Goal: Information Seeking & Learning: Learn about a topic

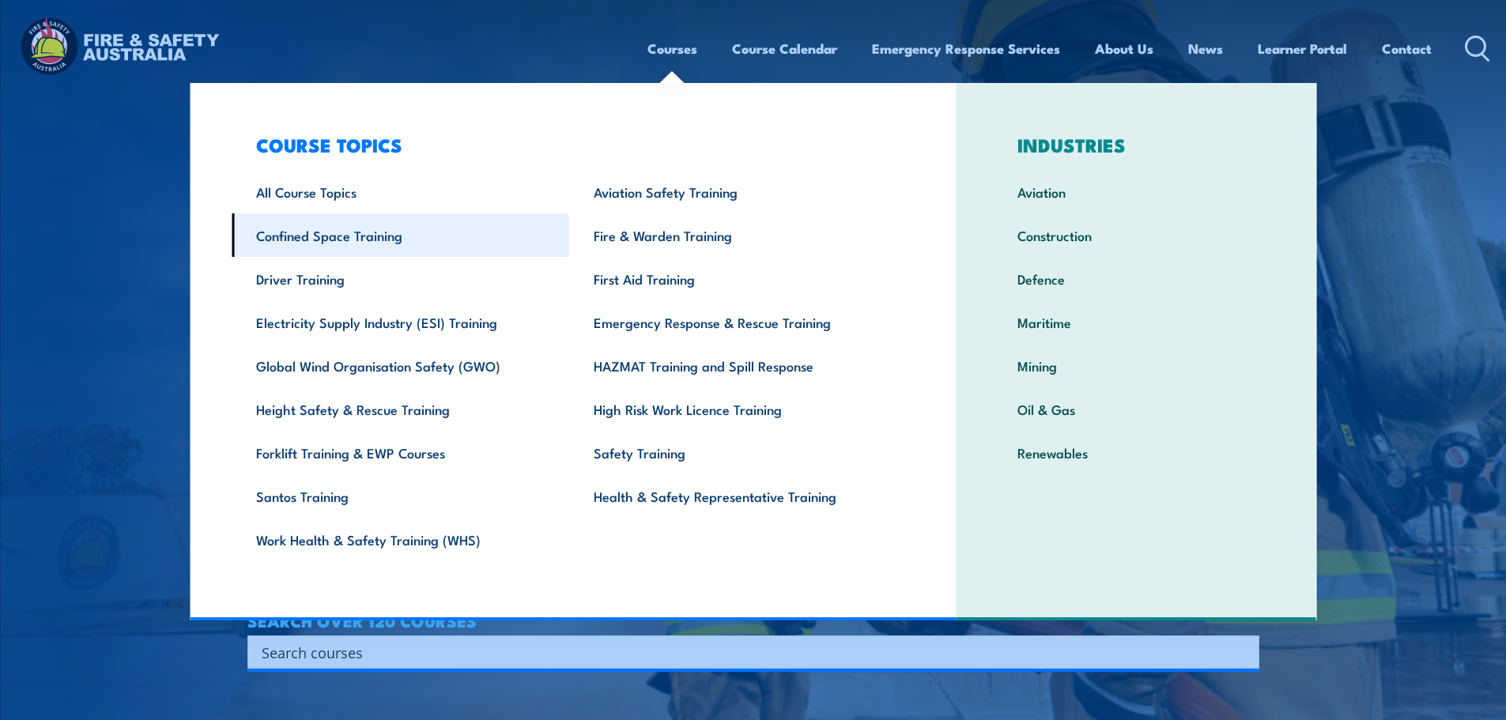
click at [393, 242] on link "Confined Space Training" at bounding box center [401, 234] width 338 height 43
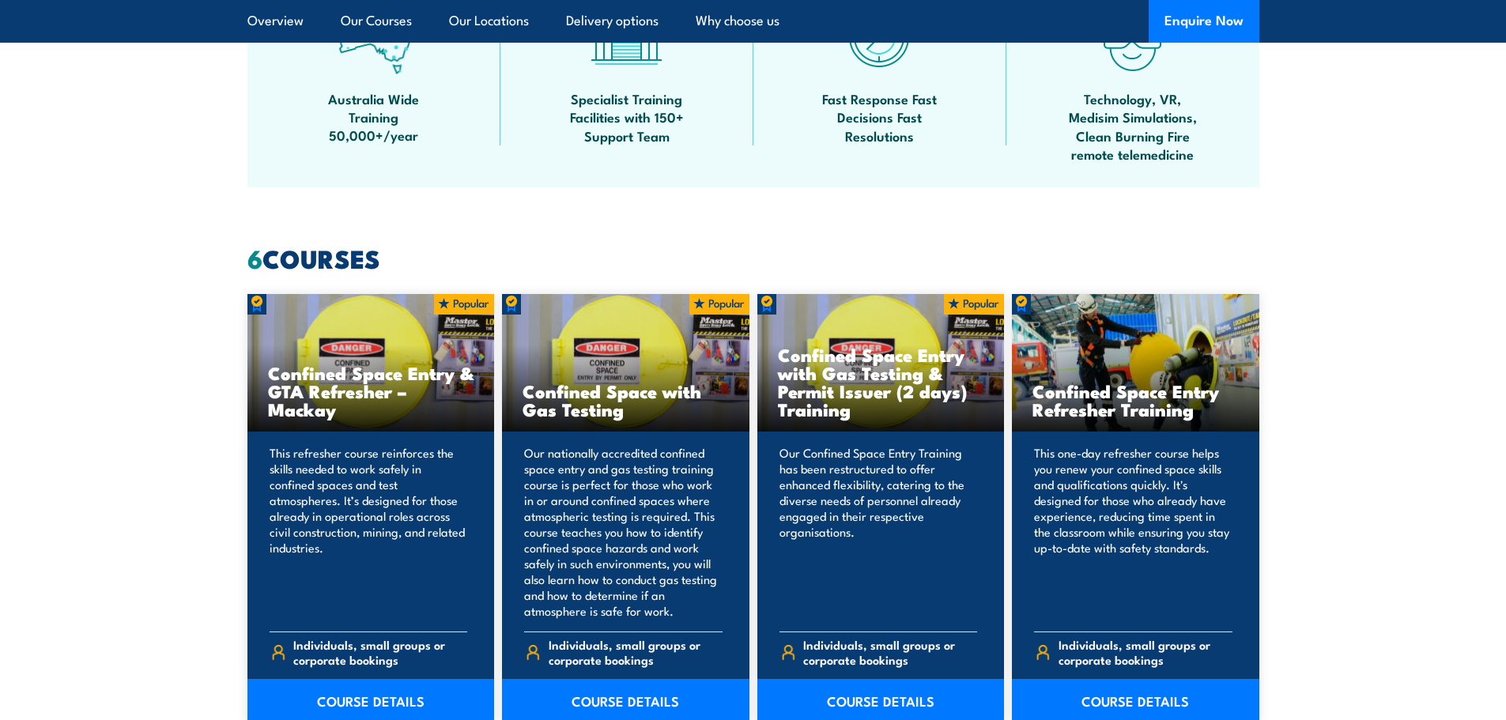
scroll to position [1344, 0]
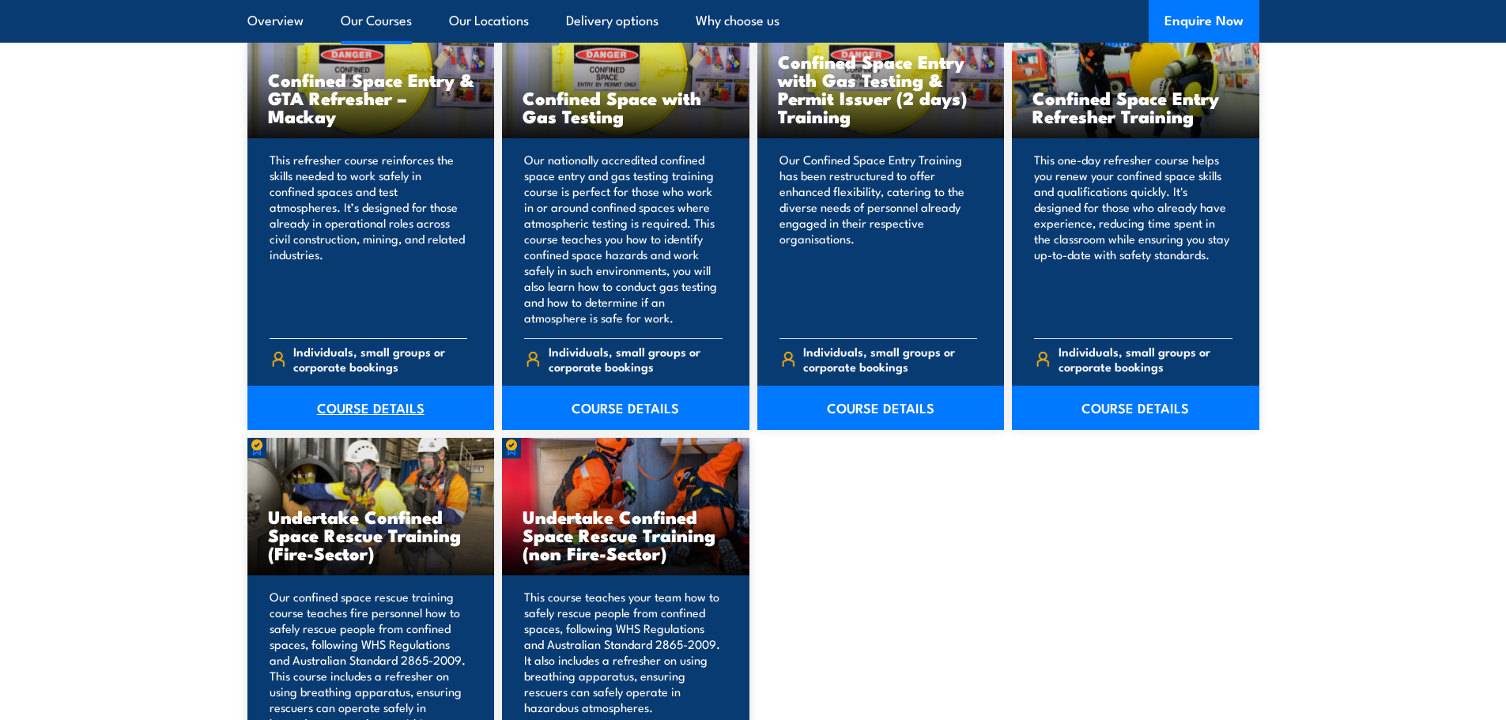
click at [350, 414] on link "COURSE DETAILS" at bounding box center [370, 408] width 247 height 44
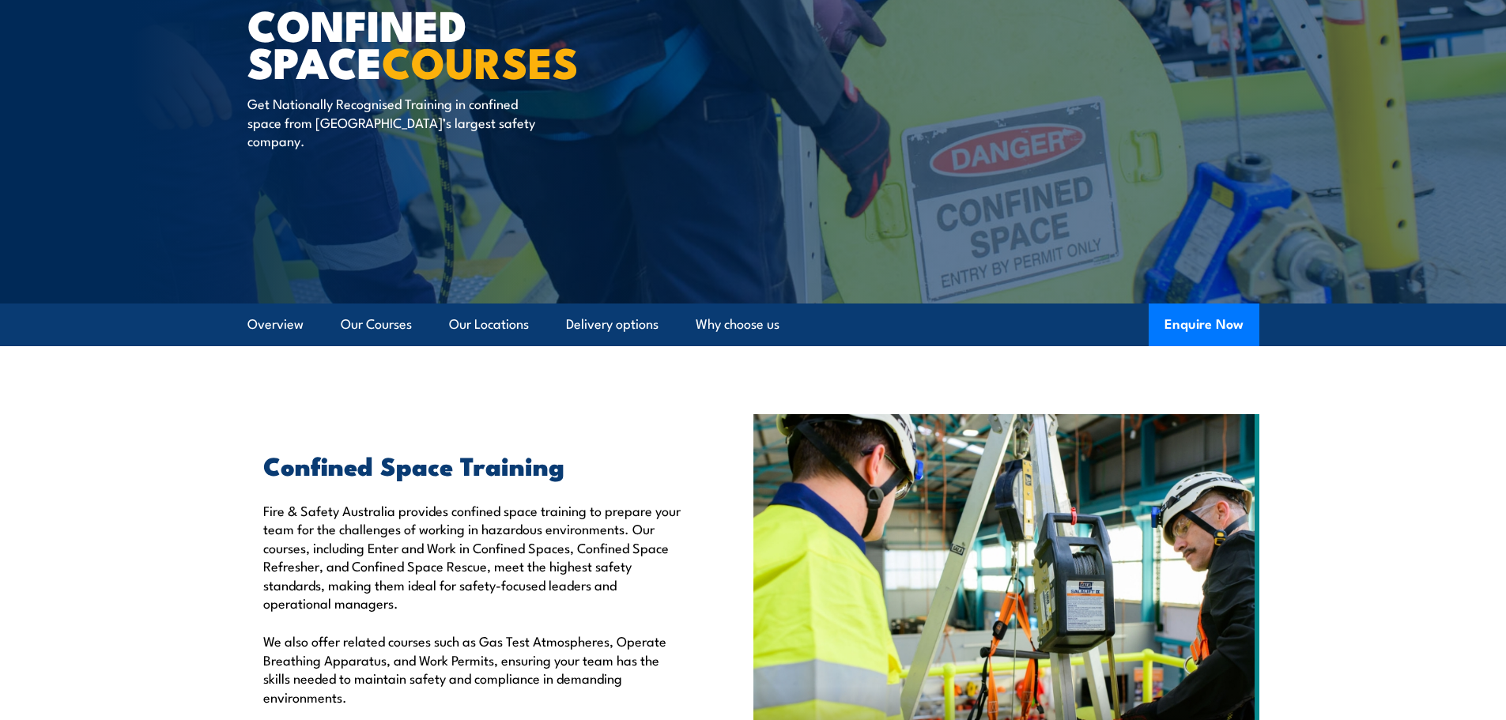
scroll to position [0, 0]
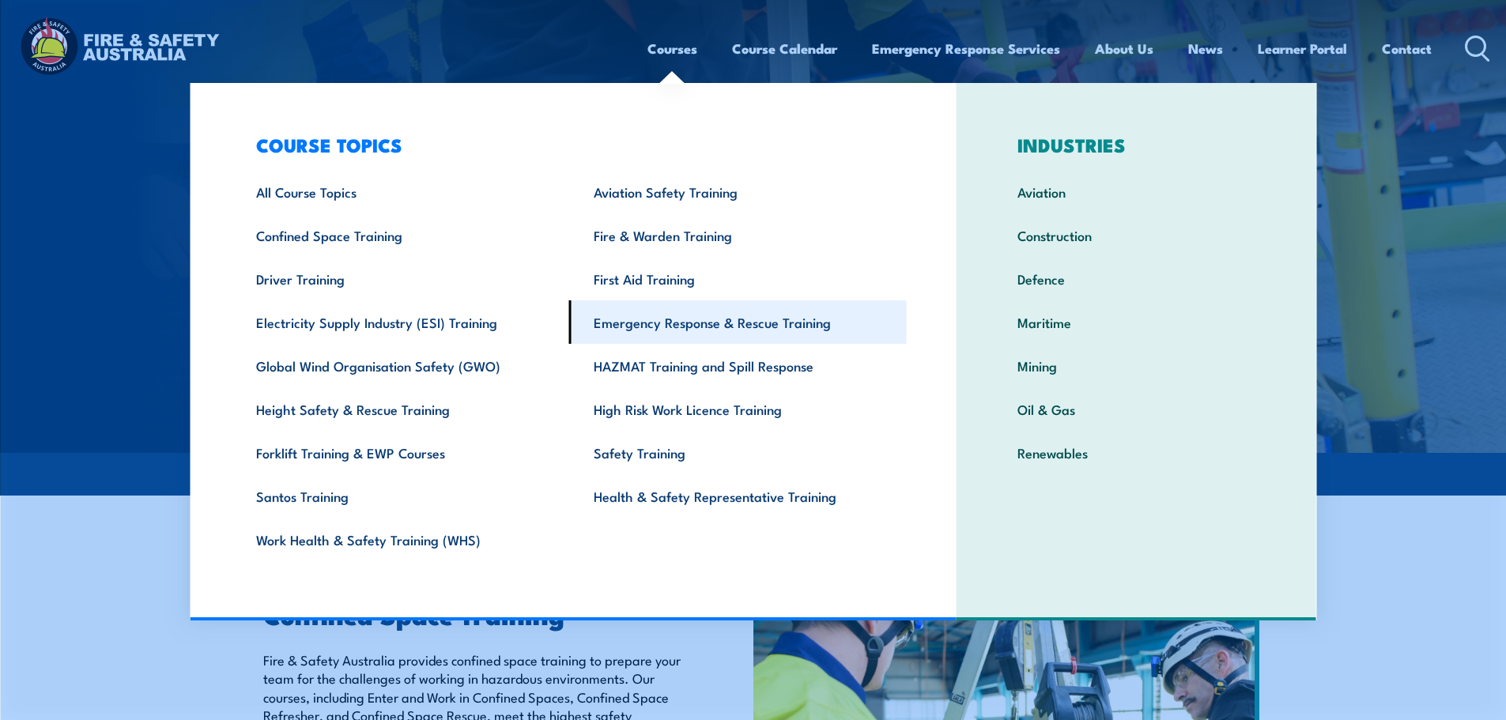
click at [665, 316] on link "Emergency Response & Rescue Training" at bounding box center [738, 321] width 338 height 43
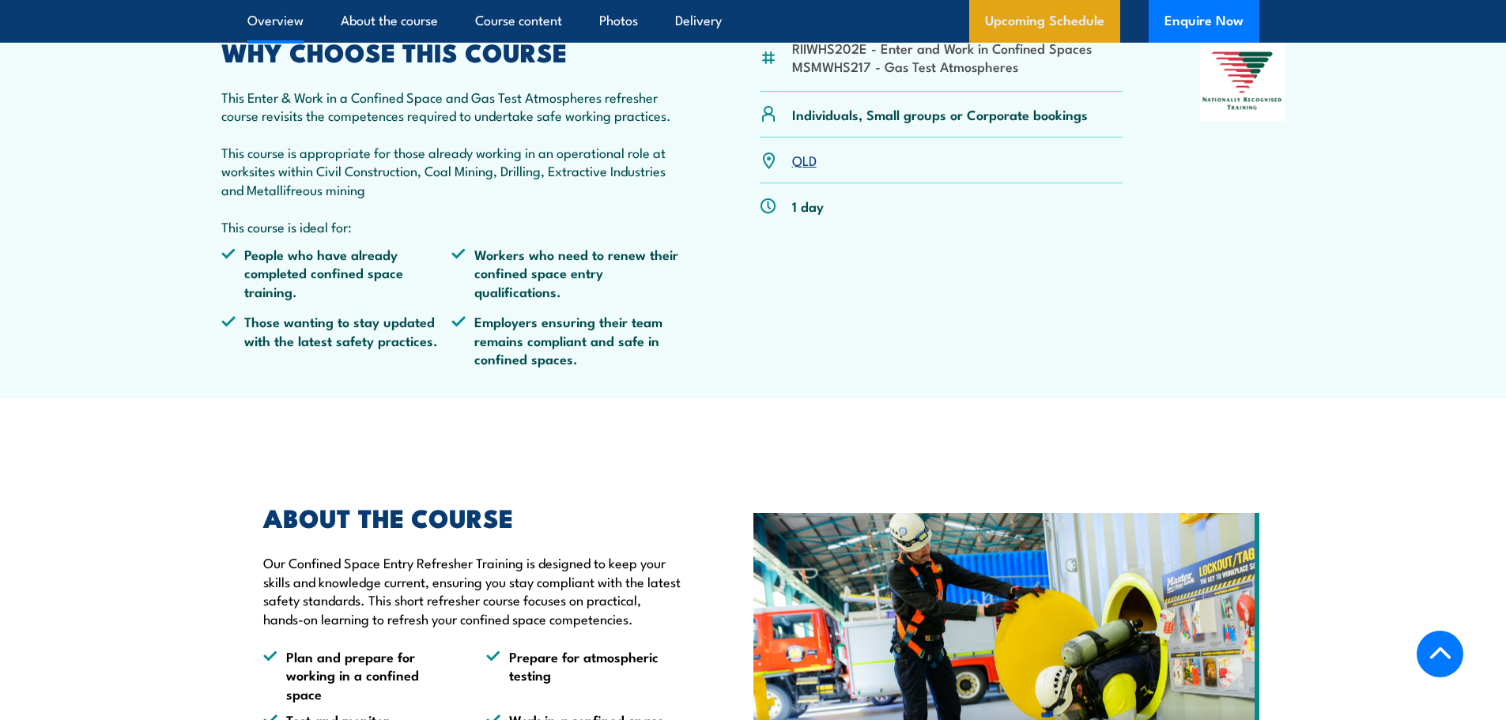
click at [1033, 13] on link "Upcoming Schedule" at bounding box center [1044, 21] width 151 height 43
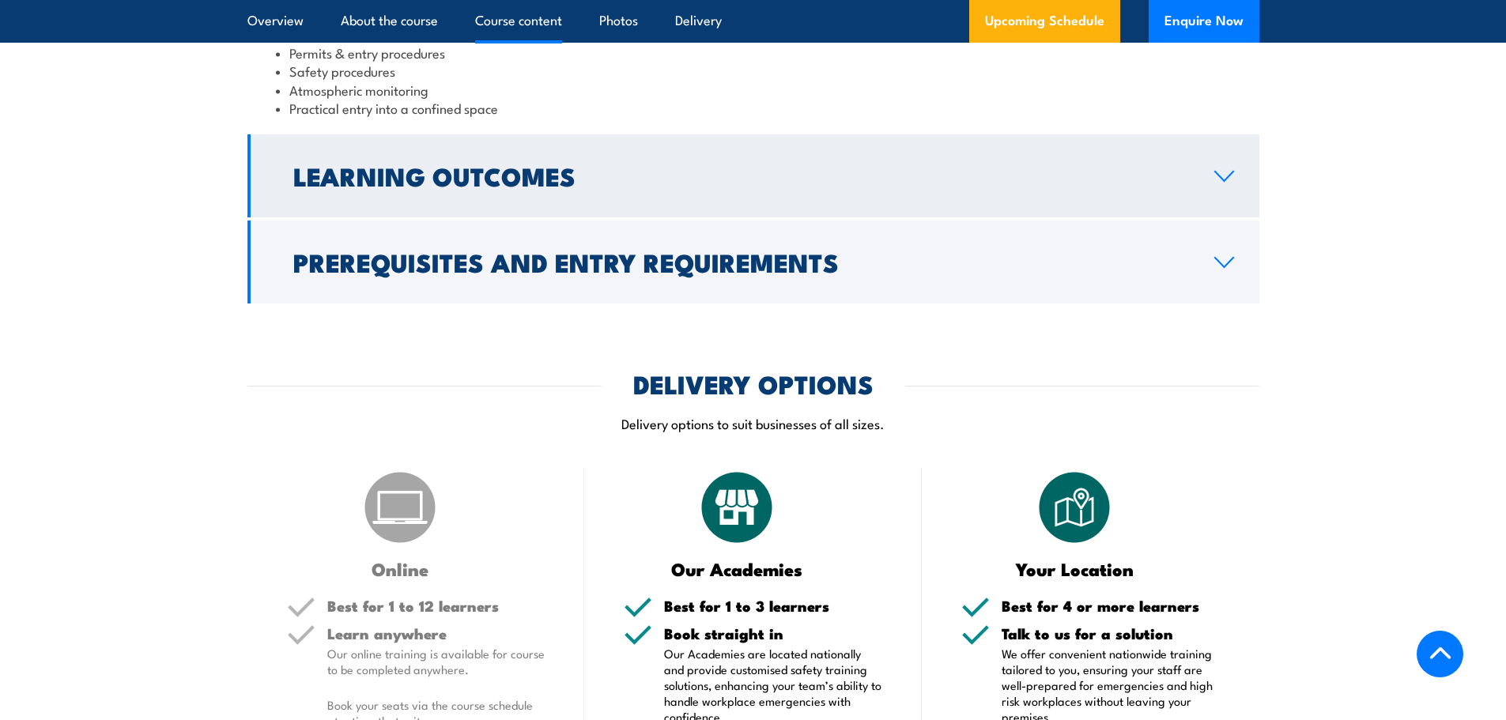
scroll to position [1463, 0]
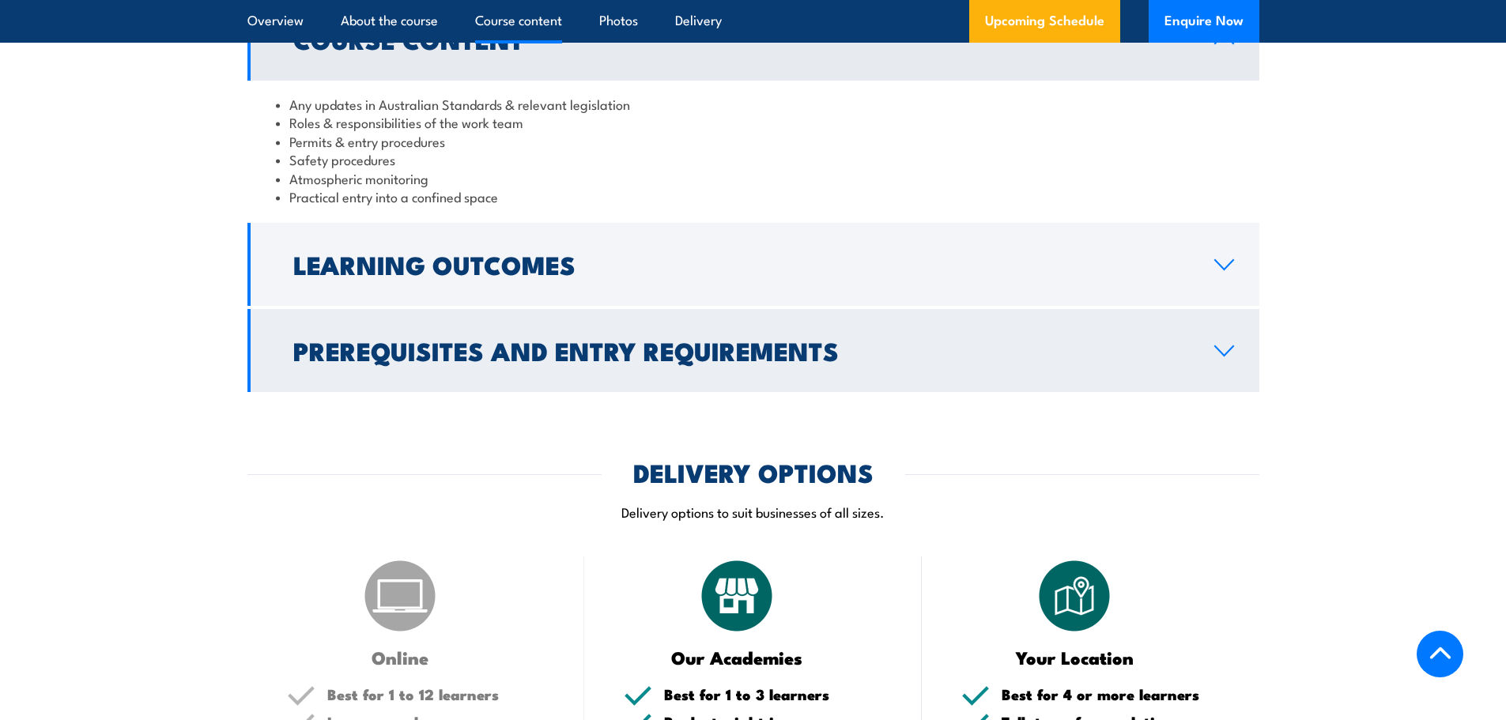
click at [543, 361] on h2 "Prerequisites and Entry Requirements" at bounding box center [741, 350] width 896 height 22
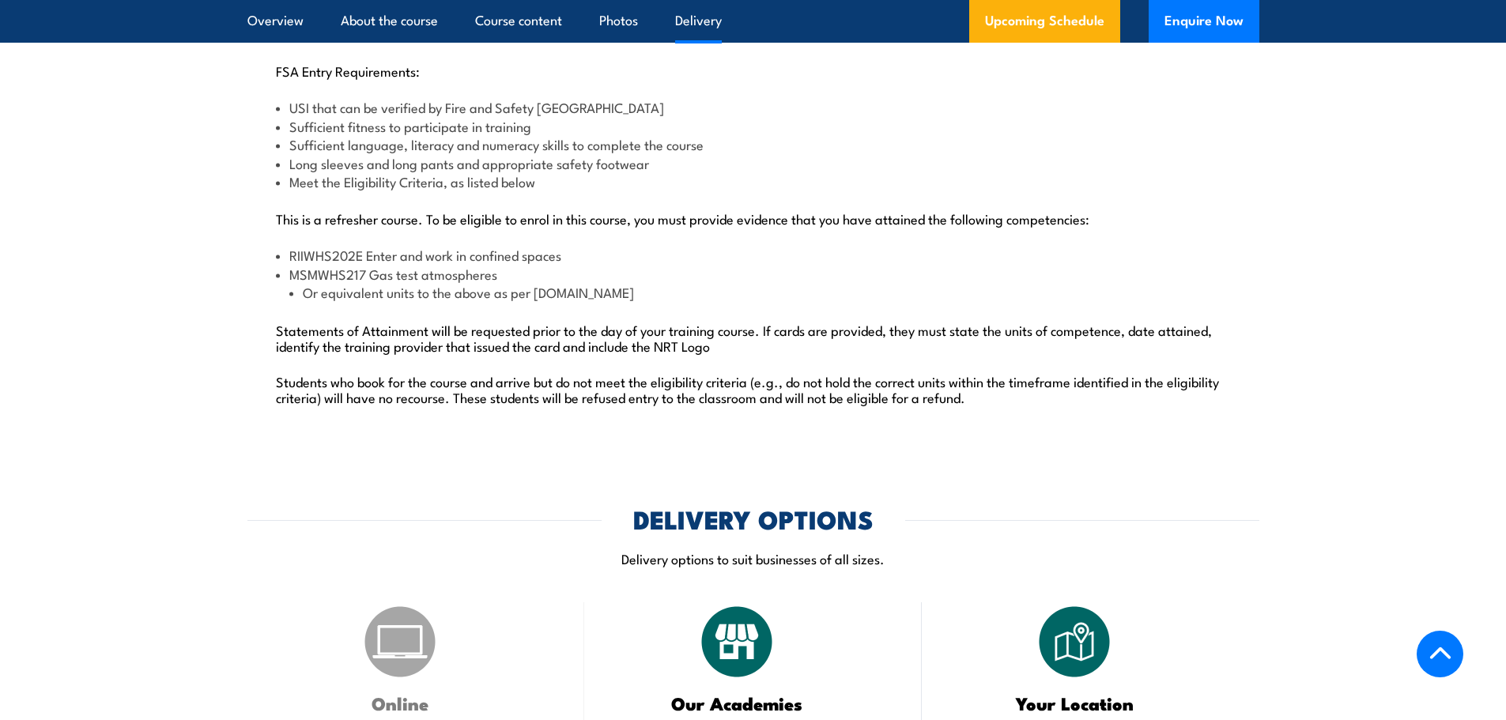
scroll to position [1700, 0]
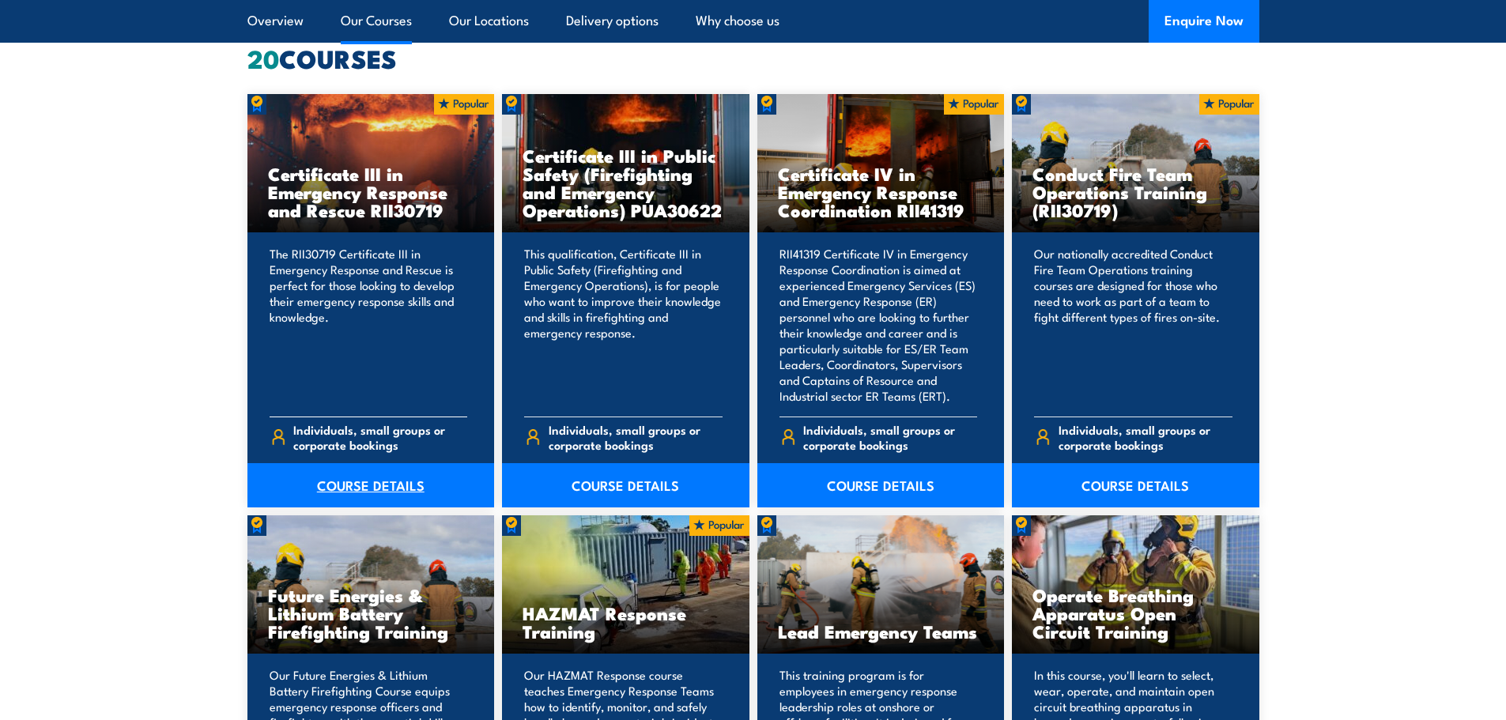
click at [370, 477] on link "COURSE DETAILS" at bounding box center [370, 485] width 247 height 44
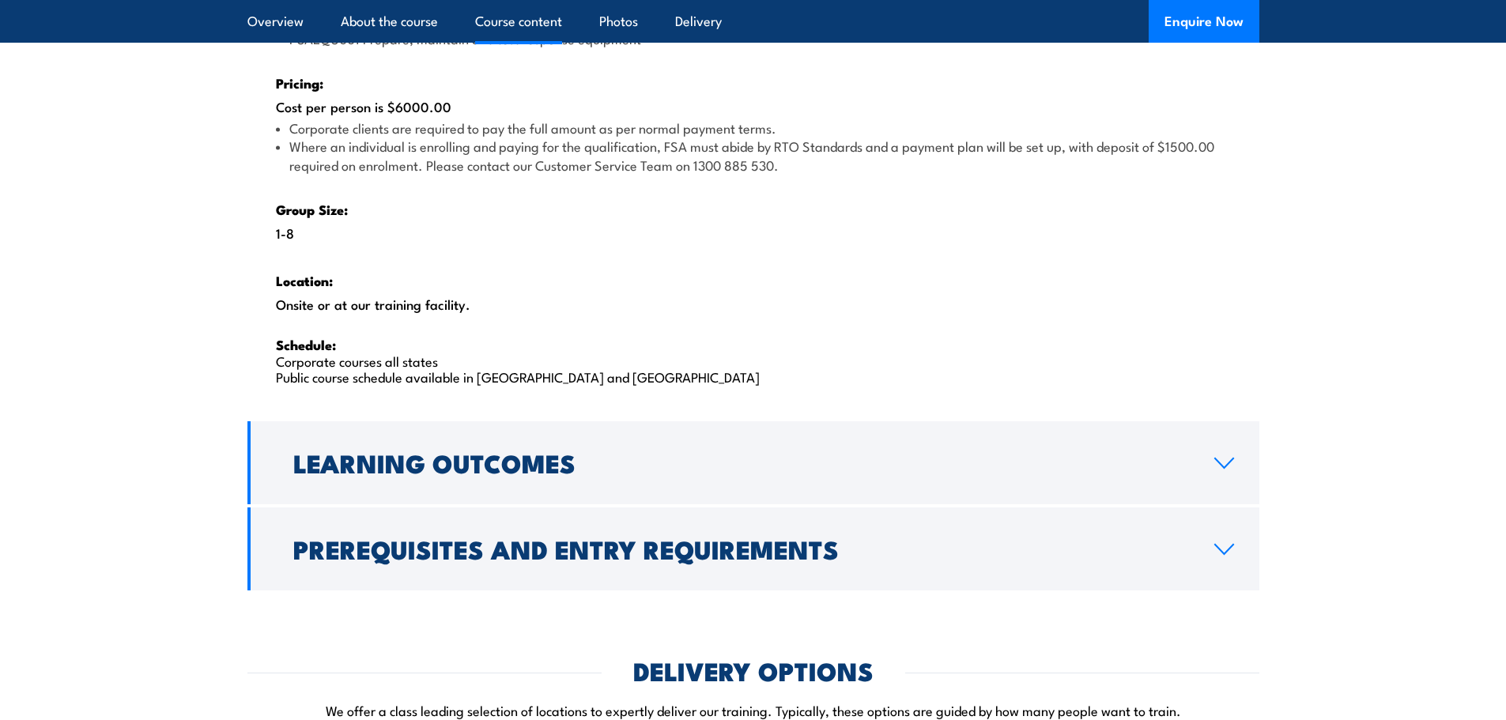
scroll to position [2451, 0]
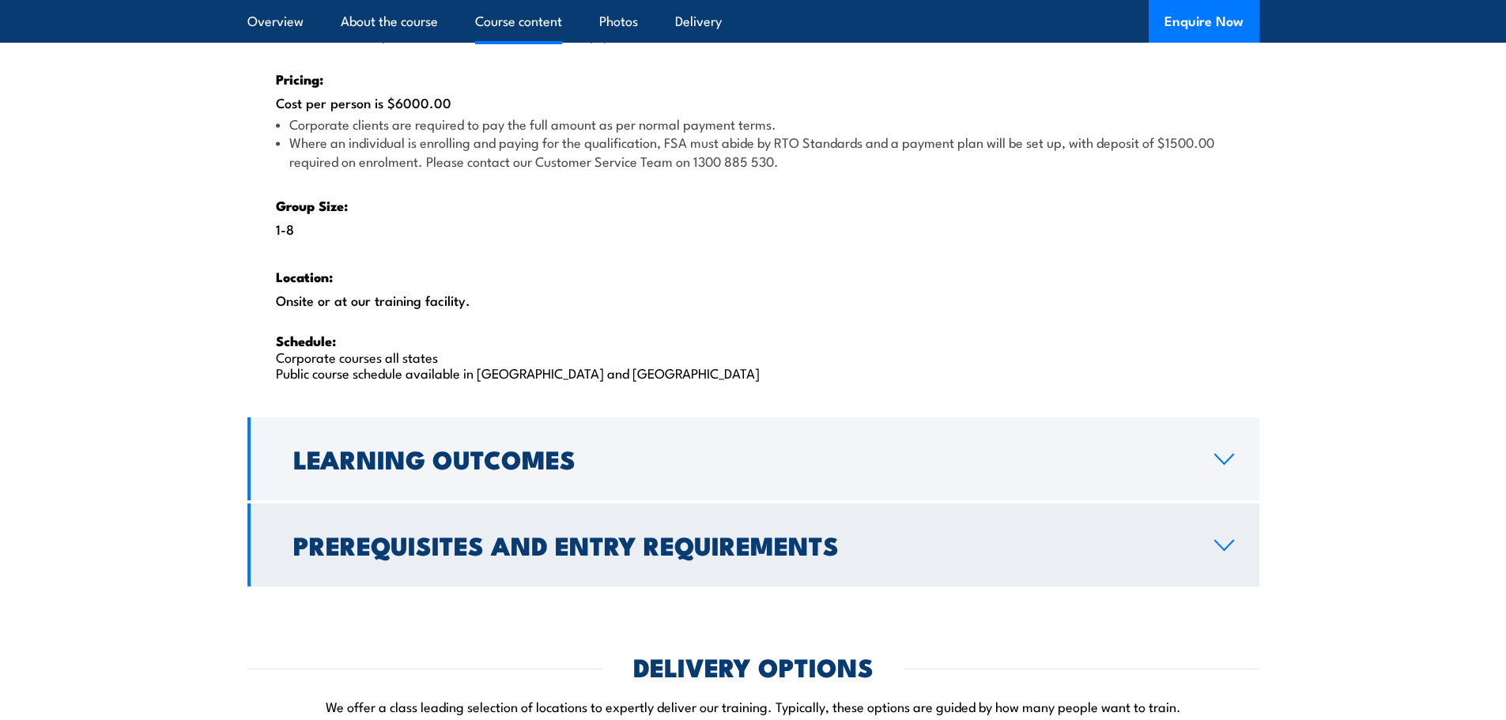
click at [535, 505] on link "Prerequisites and Entry Requirements" at bounding box center [753, 545] width 1012 height 83
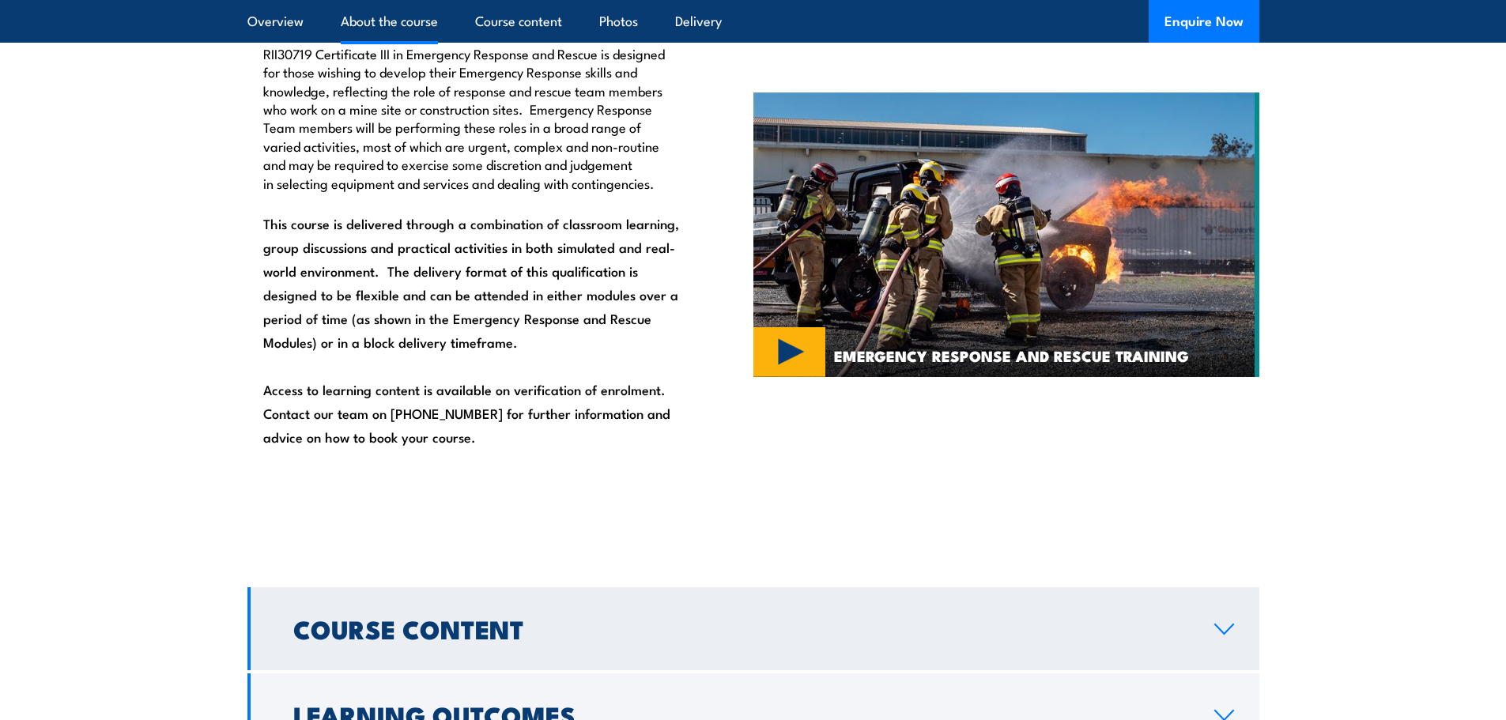
scroll to position [915, 0]
